Goal: Browse casually: Explore the website without a specific task or goal

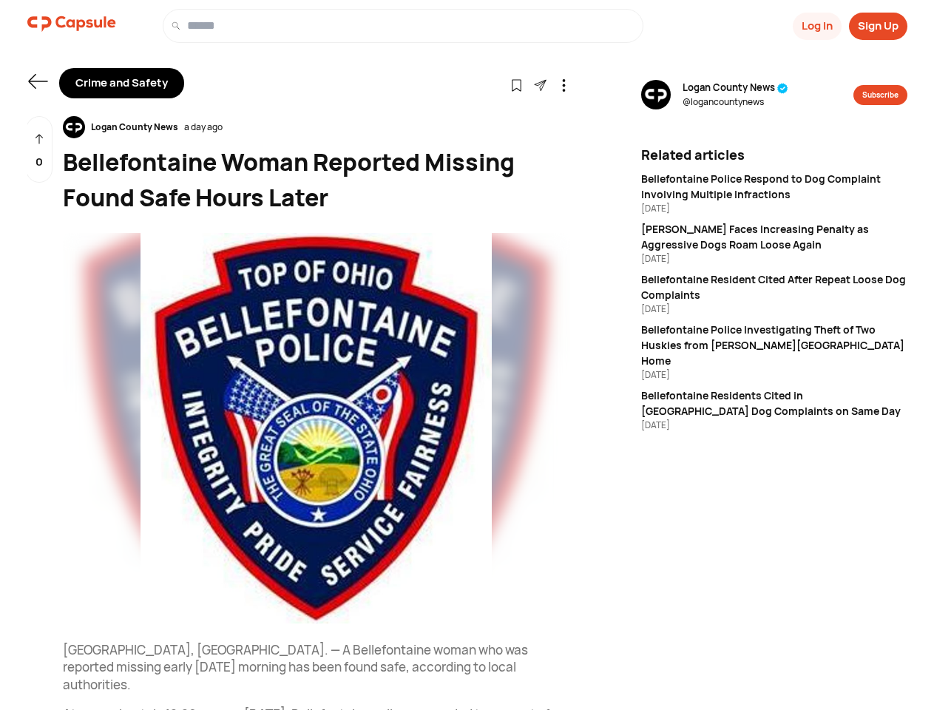
click at [816, 26] on button "Log In" at bounding box center [817, 26] width 49 height 27
click at [878, 26] on button "Sign Up" at bounding box center [878, 26] width 58 height 27
click at [38, 81] on icon at bounding box center [37, 81] width 19 height 15
